Goal: Complete application form

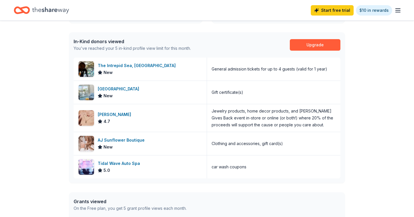
scroll to position [141, 0]
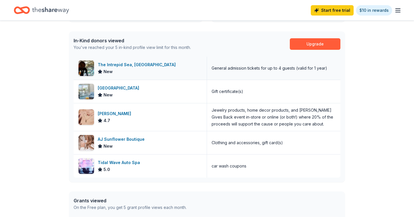
click at [121, 64] on div "The Intrepid Sea, [GEOGRAPHIC_DATA]" at bounding box center [138, 64] width 80 height 7
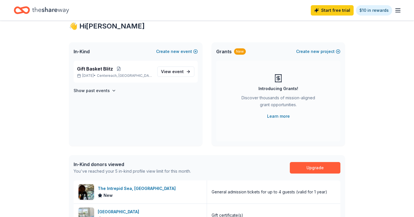
scroll to position [0, 0]
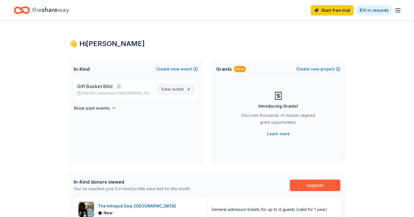
click at [173, 87] on span "event" at bounding box center [177, 89] width 11 height 5
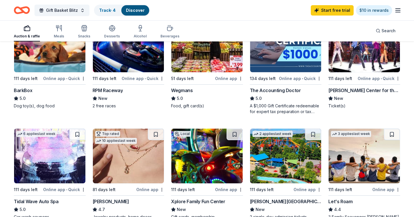
scroll to position [147, 0]
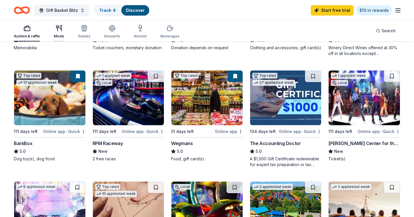
click at [57, 27] on icon "button" at bounding box center [58, 28] width 7 height 7
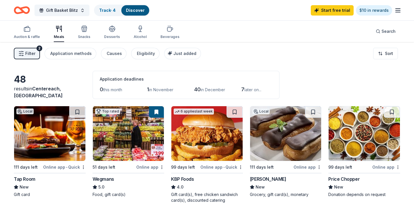
click at [31, 51] on span "Filter" at bounding box center [30, 53] width 10 height 7
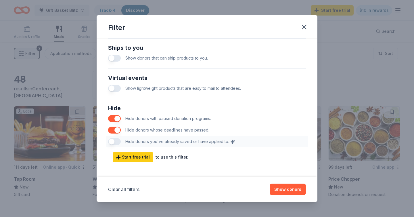
scroll to position [280, 0]
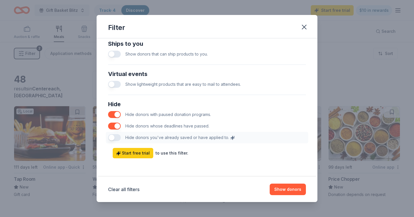
click at [118, 114] on button "button" at bounding box center [114, 114] width 13 height 7
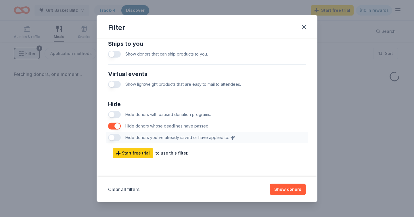
click at [116, 124] on button "button" at bounding box center [114, 125] width 13 height 7
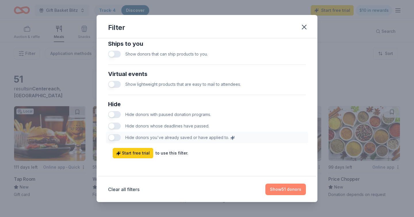
click at [277, 189] on button "Show 51 donors" at bounding box center [285, 188] width 41 height 11
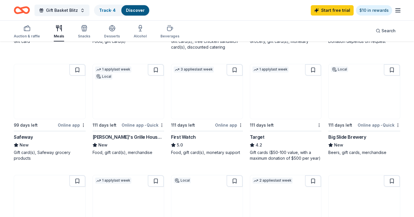
scroll to position [153, 0]
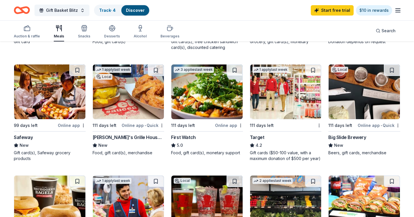
click at [290, 98] on img at bounding box center [285, 91] width 71 height 55
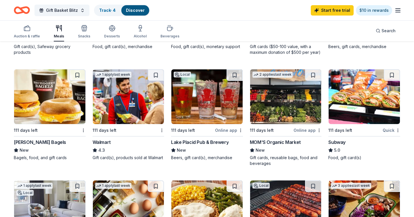
scroll to position [260, 0]
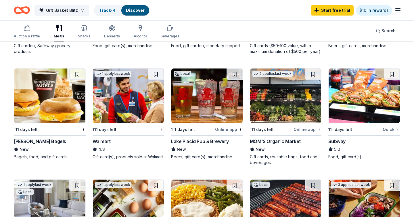
click at [356, 100] on img at bounding box center [364, 95] width 71 height 55
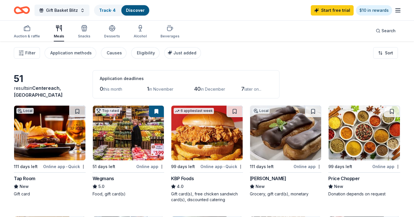
scroll to position [0, 0]
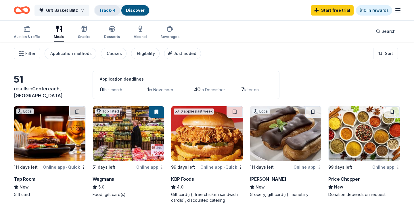
click at [106, 7] on div "Track · 4" at bounding box center [108, 10] width 26 height 10
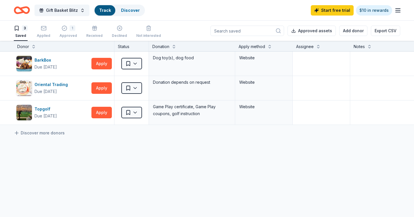
scroll to position [0, 0]
click at [136, 64] on html "Gift Basket Blitz Track · 4 Discover Start free trial $10 in rewards 3 Saved Ap…" at bounding box center [207, 108] width 414 height 217
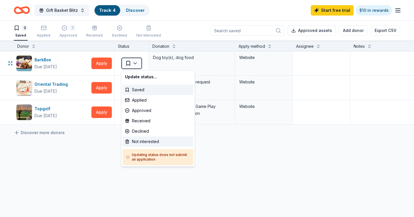
click at [139, 141] on div "Not interested" at bounding box center [158, 141] width 71 height 10
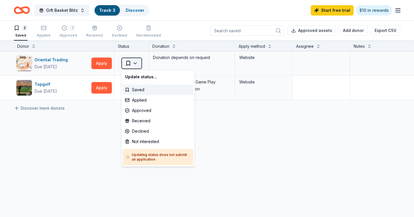
click at [137, 62] on html "Gift Basket Blitz Track · 3 Discover Start free trial $10 in rewards 2 Saved Ap…" at bounding box center [207, 108] width 414 height 217
click at [138, 143] on div "Not interested" at bounding box center [158, 141] width 71 height 10
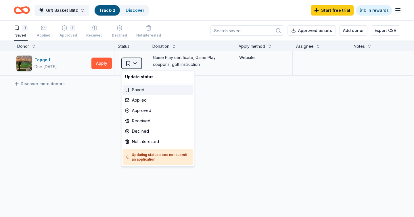
click at [136, 62] on html "Gift Basket Blitz Track · 2 Discover Start free trial $10 in rewards 1 Saved Ap…" at bounding box center [207, 108] width 414 height 217
click at [137, 143] on div "Not interested" at bounding box center [158, 141] width 71 height 10
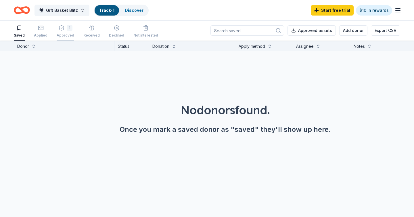
click at [62, 29] on icon "button" at bounding box center [61, 28] width 5 height 5
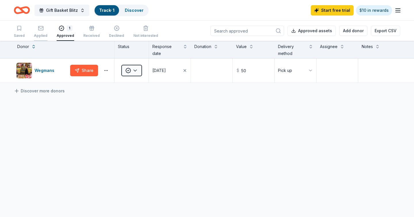
click at [39, 28] on icon "button" at bounding box center [41, 28] width 6 height 6
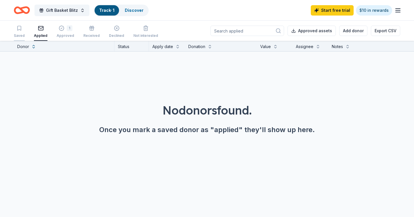
click at [20, 27] on icon "button" at bounding box center [19, 28] width 6 height 6
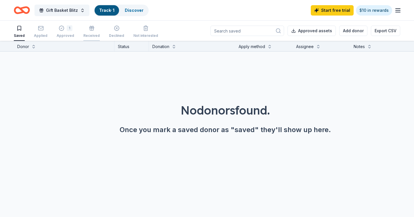
click at [90, 29] on icon "button" at bounding box center [91, 29] width 3 height 2
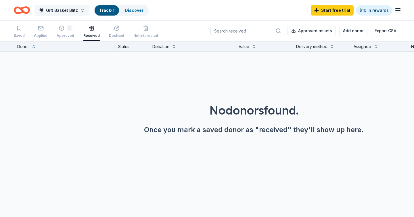
click at [51, 13] on span "Gift Basket Blitz" at bounding box center [62, 10] width 32 height 7
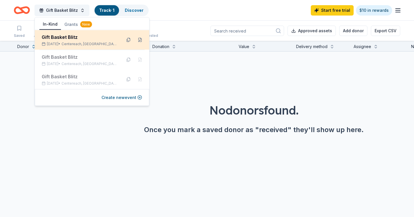
click at [55, 39] on div "Gift Basket Blitz" at bounding box center [79, 37] width 75 height 7
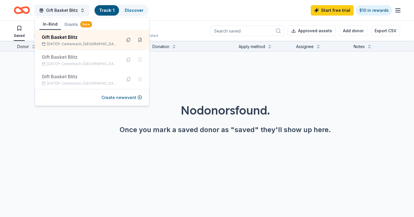
click at [184, 71] on div "No donors found. Once you mark a saved donor as "saved" they'll show up here." at bounding box center [225, 101] width 414 height 101
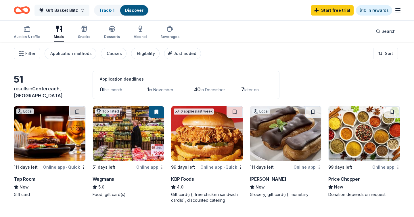
click at [53, 137] on img at bounding box center [49, 133] width 71 height 55
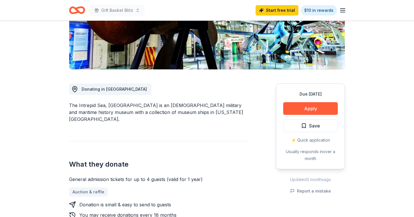
scroll to position [124, 0]
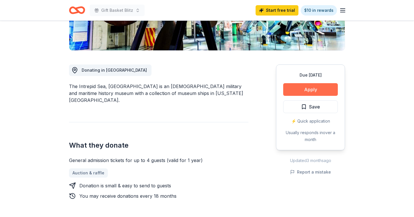
click at [310, 89] on button "Apply" at bounding box center [310, 89] width 55 height 13
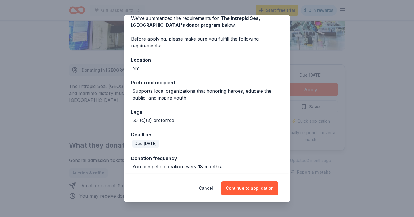
scroll to position [31, 0]
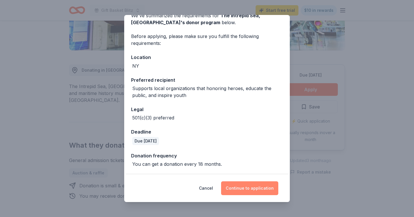
click at [252, 187] on button "Continue to application" at bounding box center [249, 188] width 57 height 14
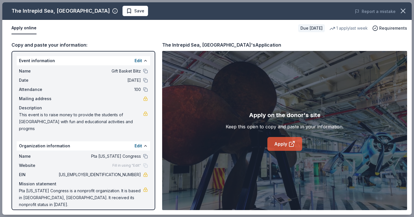
click at [281, 144] on link "Apply" at bounding box center [284, 144] width 35 height 14
